Goal: Navigation & Orientation: Find specific page/section

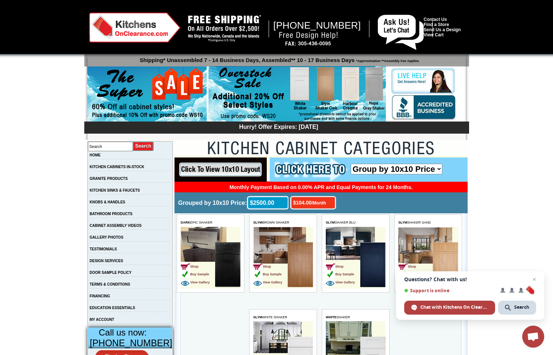
click at [305, 83] on img at bounding box center [297, 94] width 177 height 56
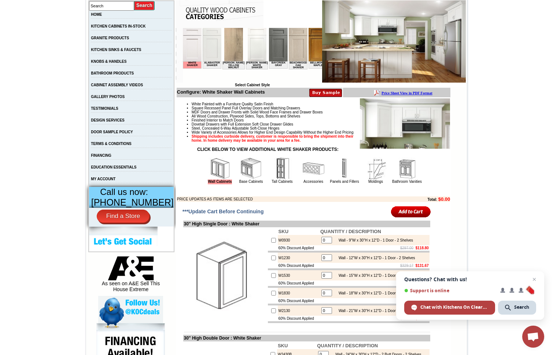
scroll to position [220, 0]
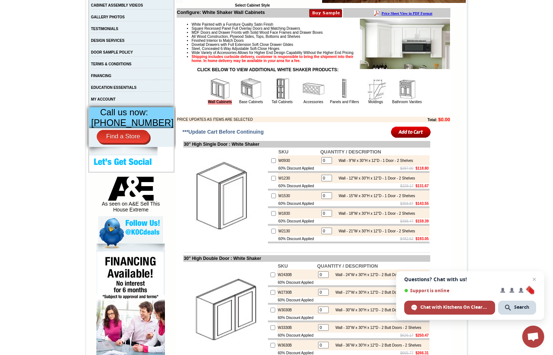
click at [533, 278] on span "Close chat" at bounding box center [534, 279] width 9 height 9
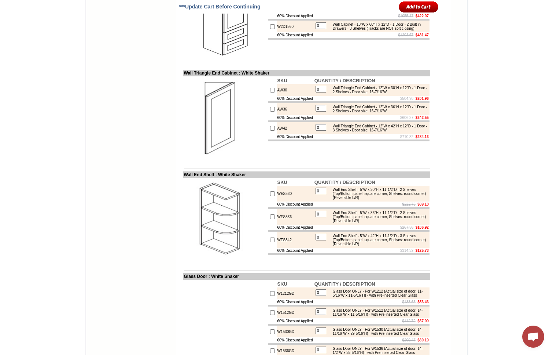
scroll to position [1833, 0]
